Goal: Task Accomplishment & Management: Complete application form

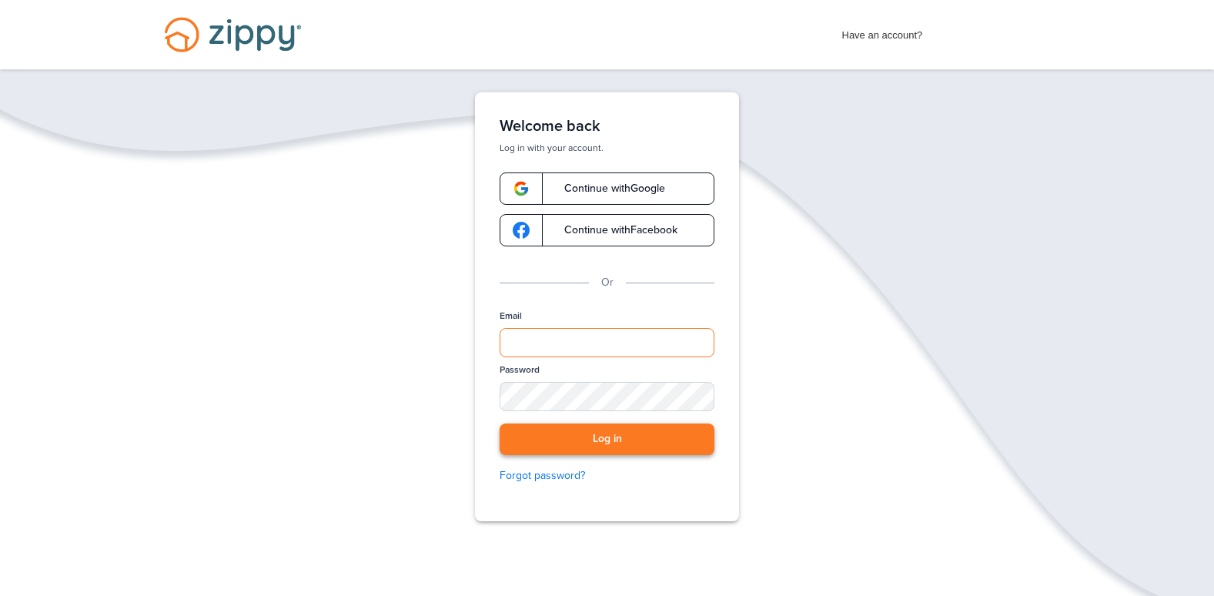
type input "**********"
click at [607, 435] on button "Log in" at bounding box center [607, 440] width 215 height 32
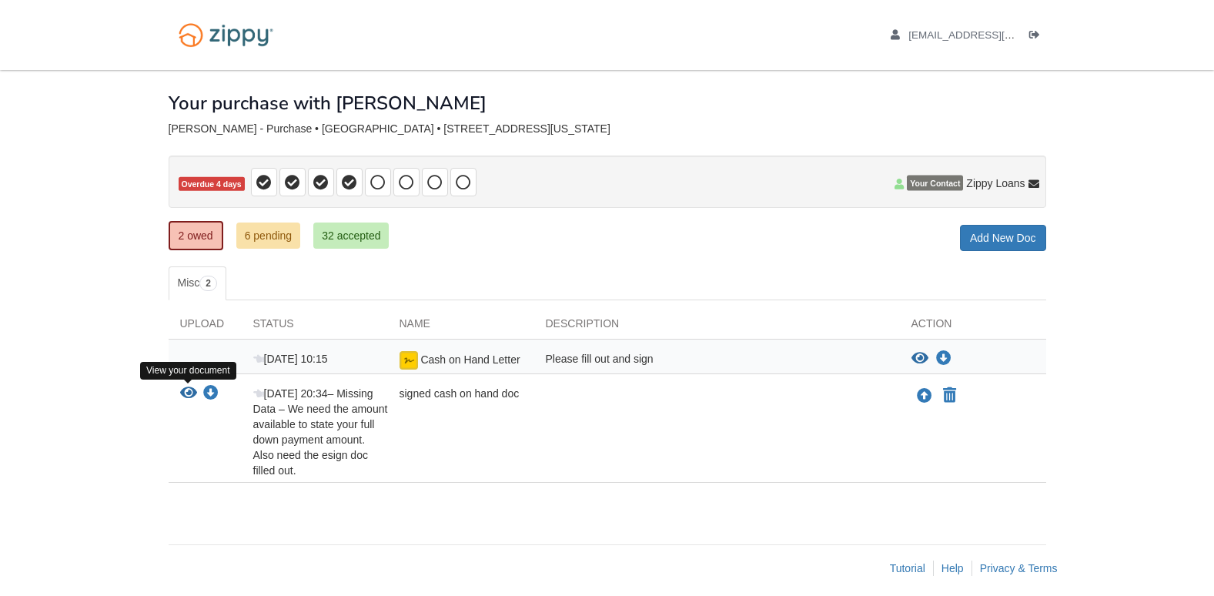
click at [193, 390] on icon "View signed cash on hand doc" at bounding box center [188, 393] width 17 height 15
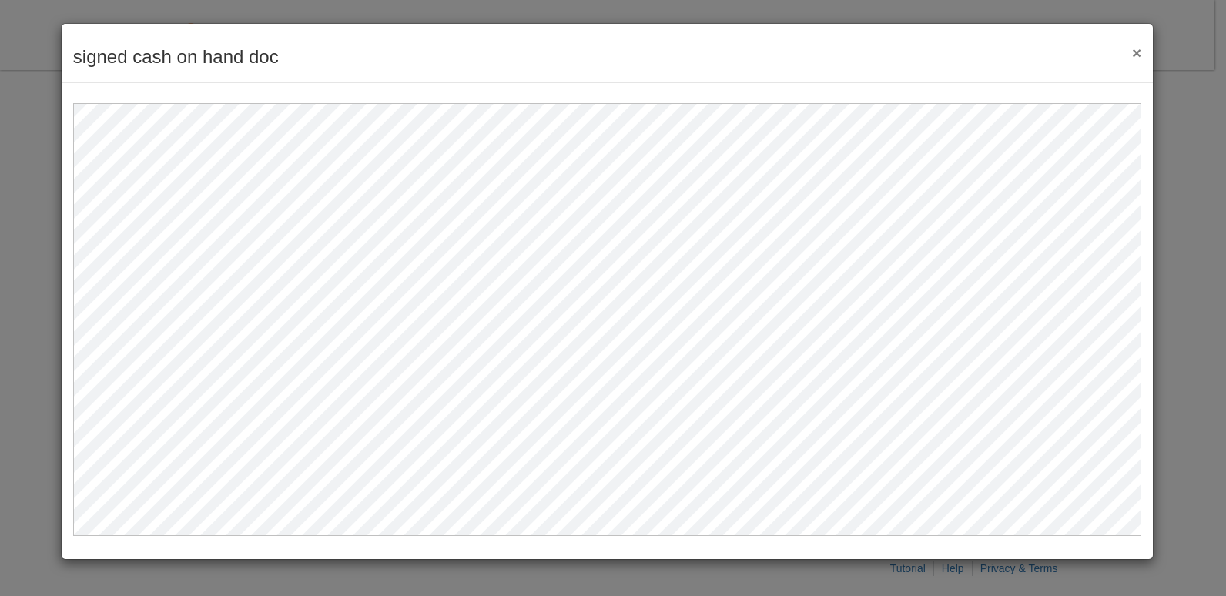
click at [1141, 45] on button "×" at bounding box center [1132, 53] width 18 height 16
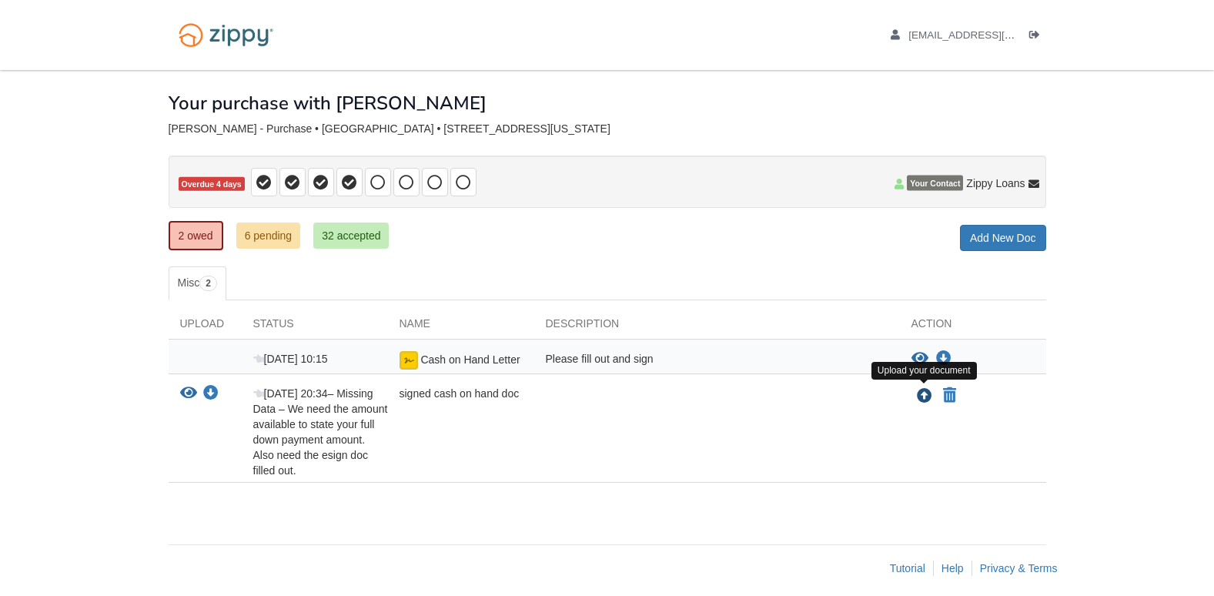
click at [922, 395] on icon "Upload signed cash on hand doc" at bounding box center [924, 396] width 15 height 15
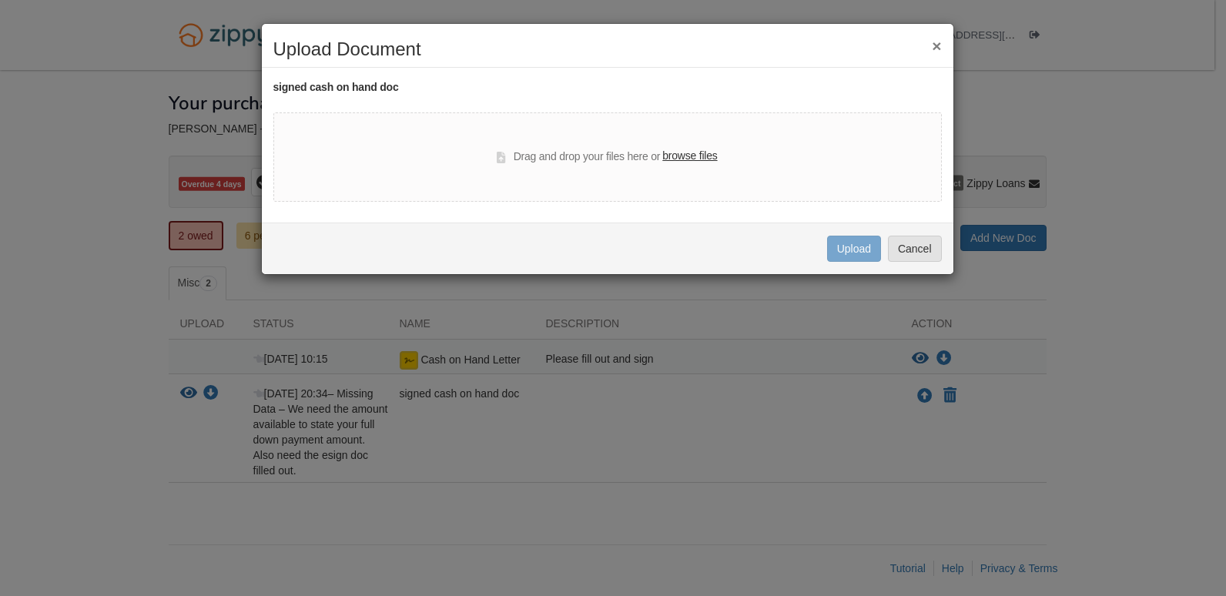
click at [704, 155] on label "browse files" at bounding box center [689, 156] width 55 height 17
click at [0, 0] on input "browse files" at bounding box center [0, 0] width 0 height 0
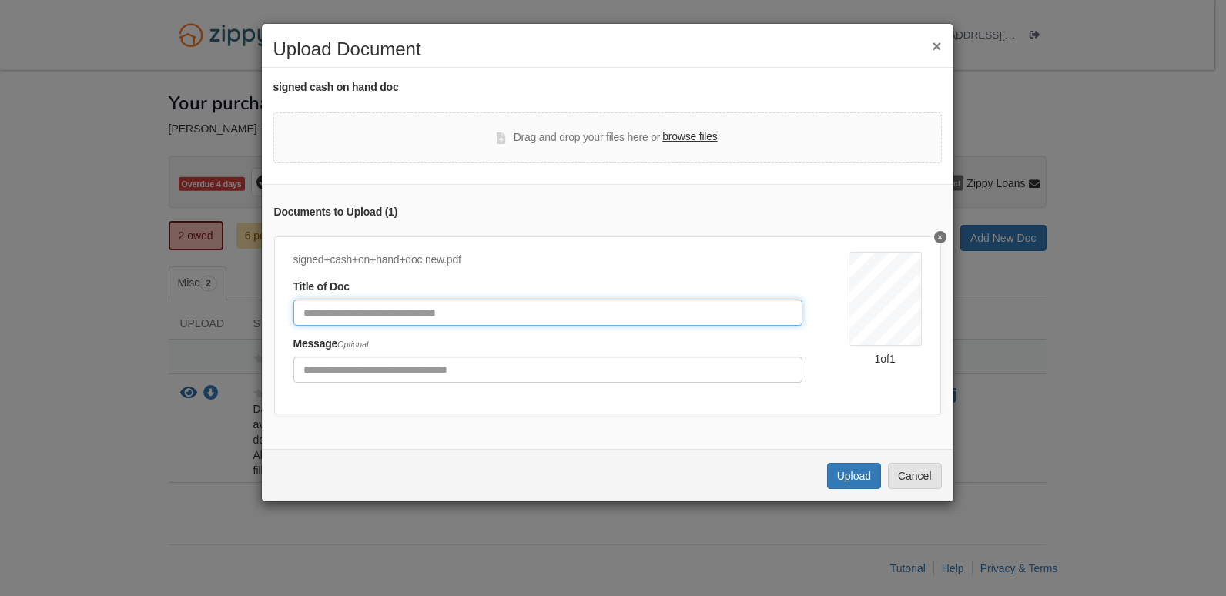
click at [520, 320] on input "Document Title" at bounding box center [547, 313] width 509 height 26
type input "**********"
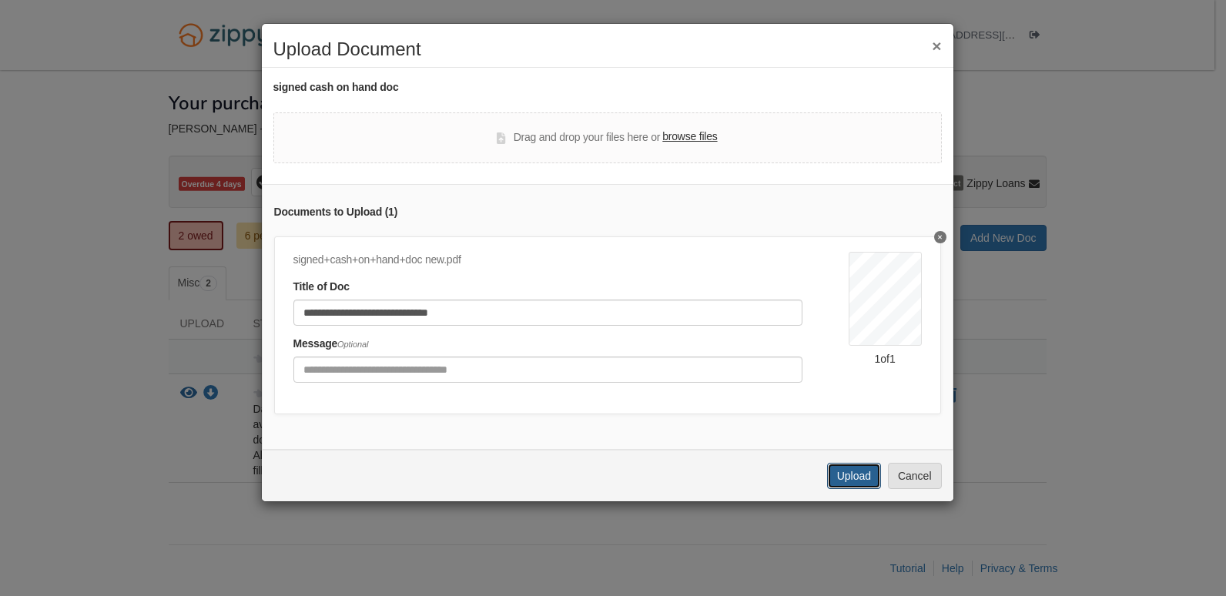
click at [838, 488] on button "Upload" at bounding box center [854, 476] width 54 height 26
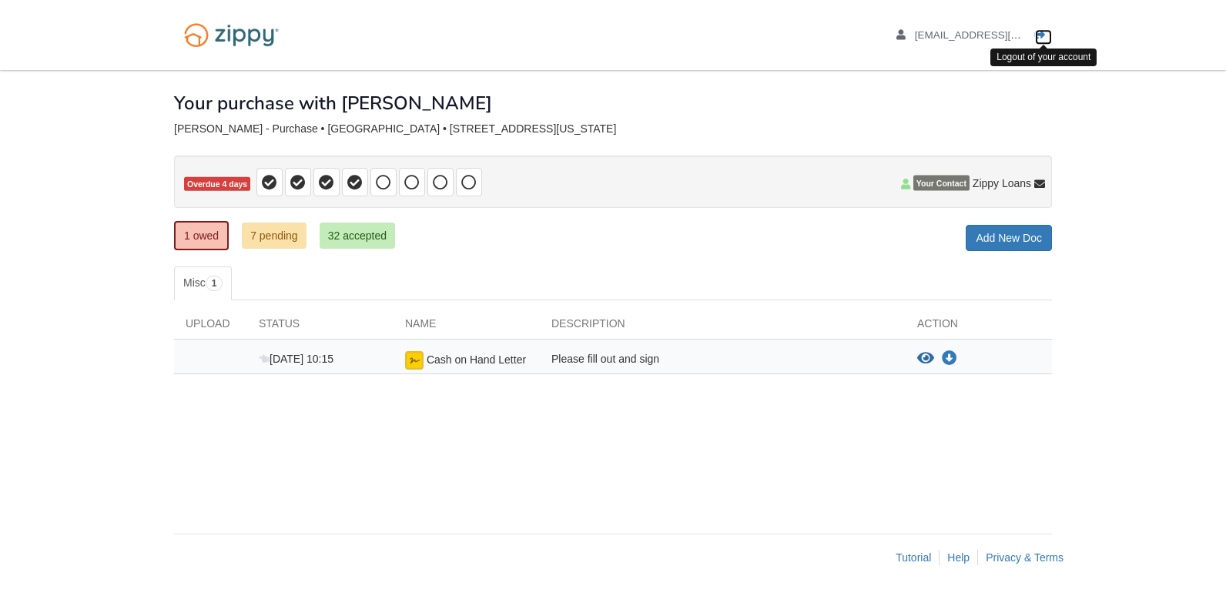
click at [1042, 31] on icon "Log out" at bounding box center [1040, 35] width 11 height 11
